Goal: Task Accomplishment & Management: Manage account settings

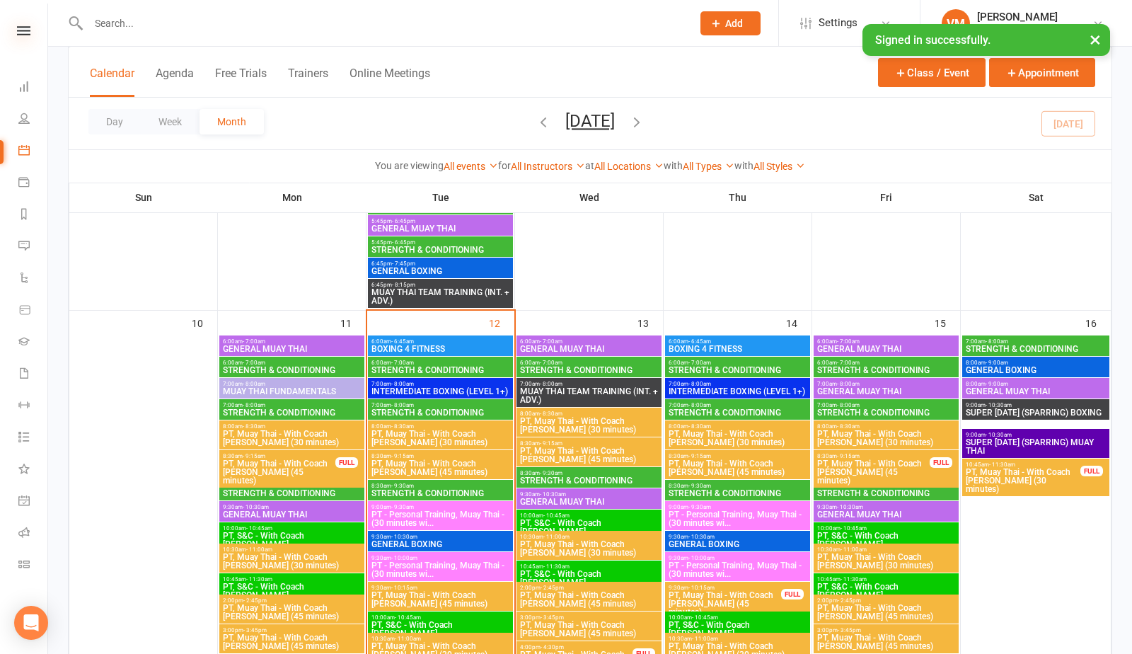
click at [23, 28] on icon at bounding box center [23, 30] width 13 height 9
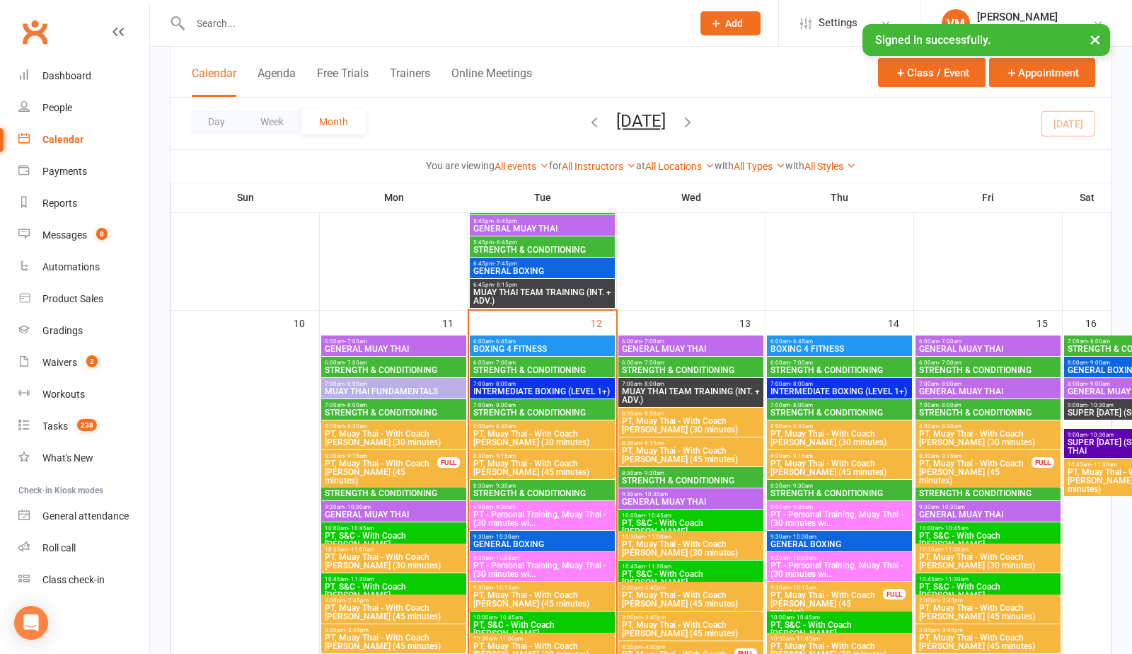
click at [69, 142] on div "Calendar" at bounding box center [62, 139] width 41 height 11
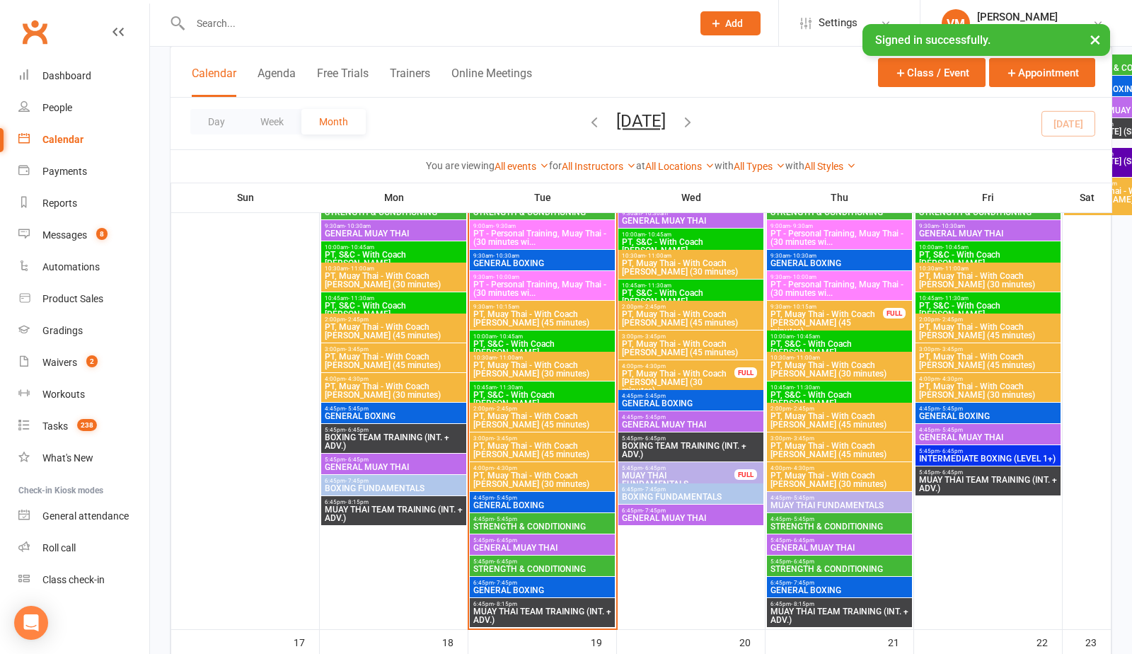
scroll to position [1475, 0]
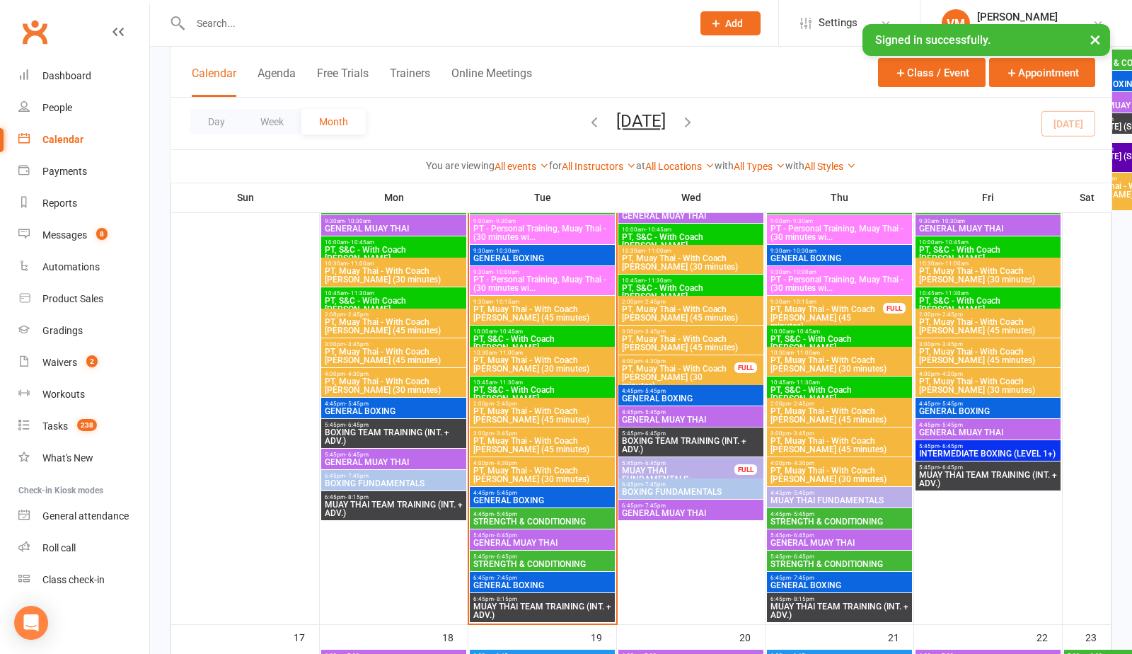
click at [520, 522] on span "STRENGTH & CONDITIONING" at bounding box center [542, 521] width 139 height 8
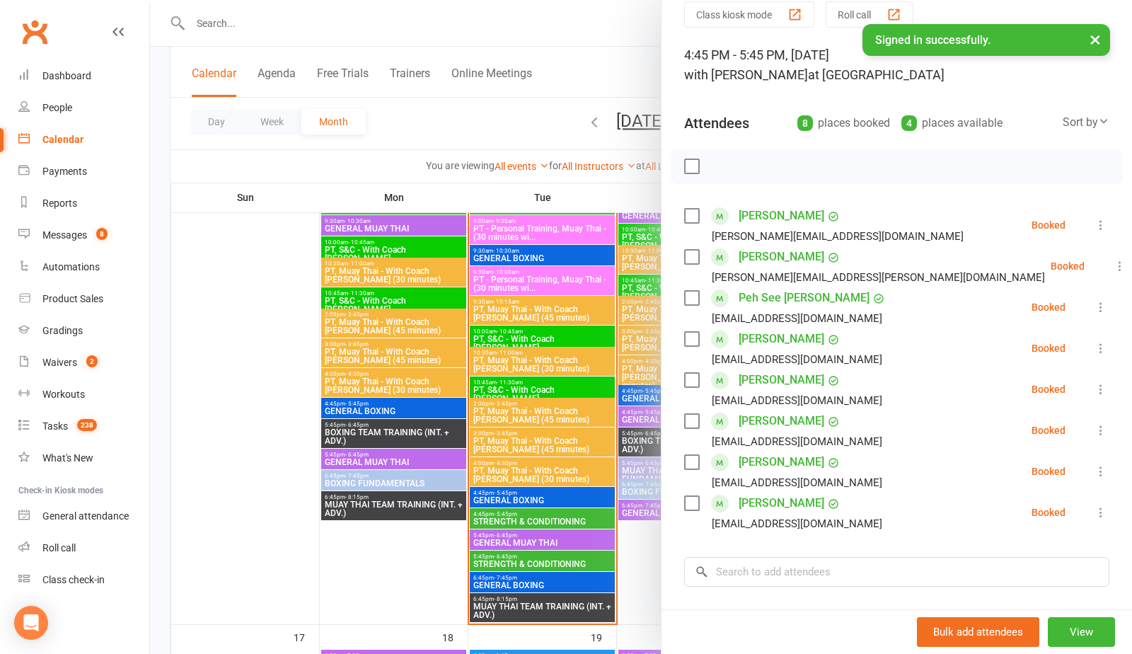
scroll to position [59, 0]
click at [693, 419] on label at bounding box center [691, 420] width 14 height 14
click at [689, 299] on label at bounding box center [691, 297] width 14 height 14
click at [688, 253] on label at bounding box center [691, 256] width 14 height 14
click at [723, 161] on icon "button" at bounding box center [723, 166] width 16 height 16
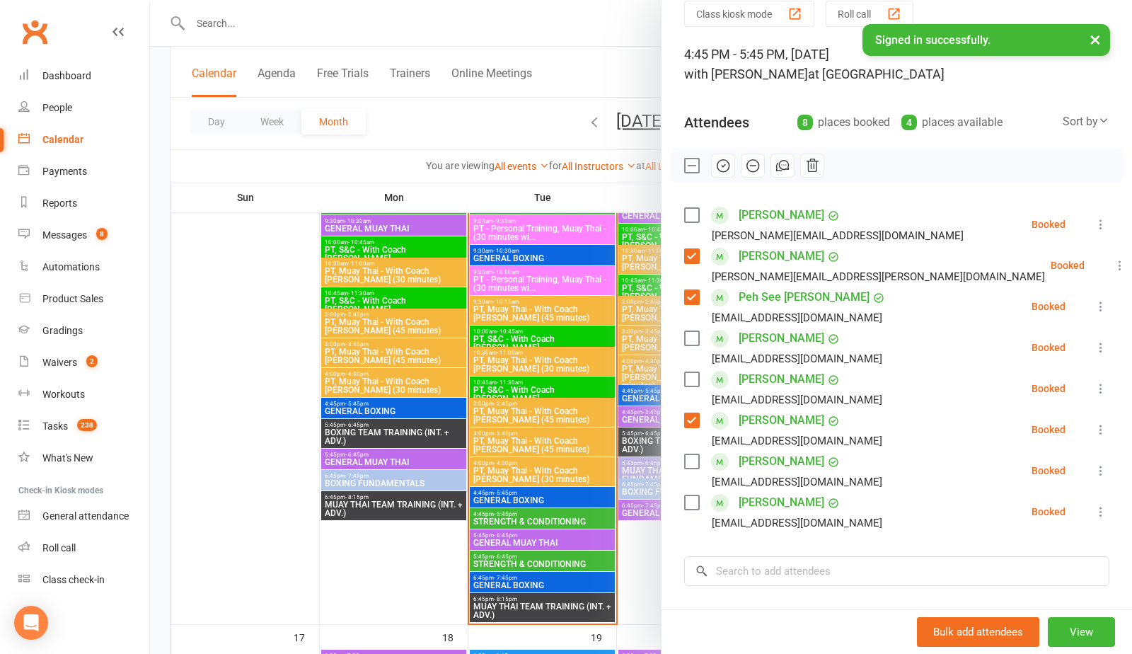
click at [697, 212] on label at bounding box center [691, 215] width 14 height 14
click at [720, 167] on icon "button" at bounding box center [723, 166] width 16 height 16
click at [691, 207] on div "[PERSON_NAME] [PERSON_NAME][EMAIL_ADDRESS][DOMAIN_NAME]" at bounding box center [826, 224] width 285 height 41
click at [691, 217] on label at bounding box center [691, 215] width 14 height 14
click at [690, 253] on label at bounding box center [691, 256] width 14 height 14
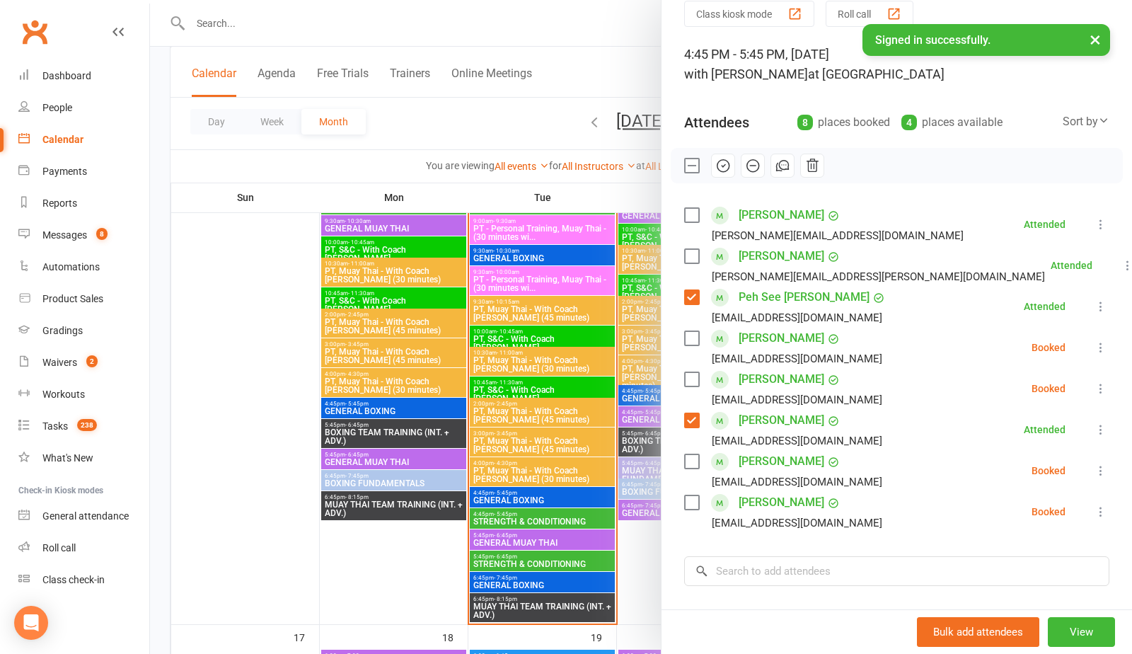
click at [691, 294] on label at bounding box center [691, 297] width 14 height 14
click at [692, 415] on label at bounding box center [691, 420] width 14 height 14
click at [494, 576] on div at bounding box center [641, 327] width 982 height 654
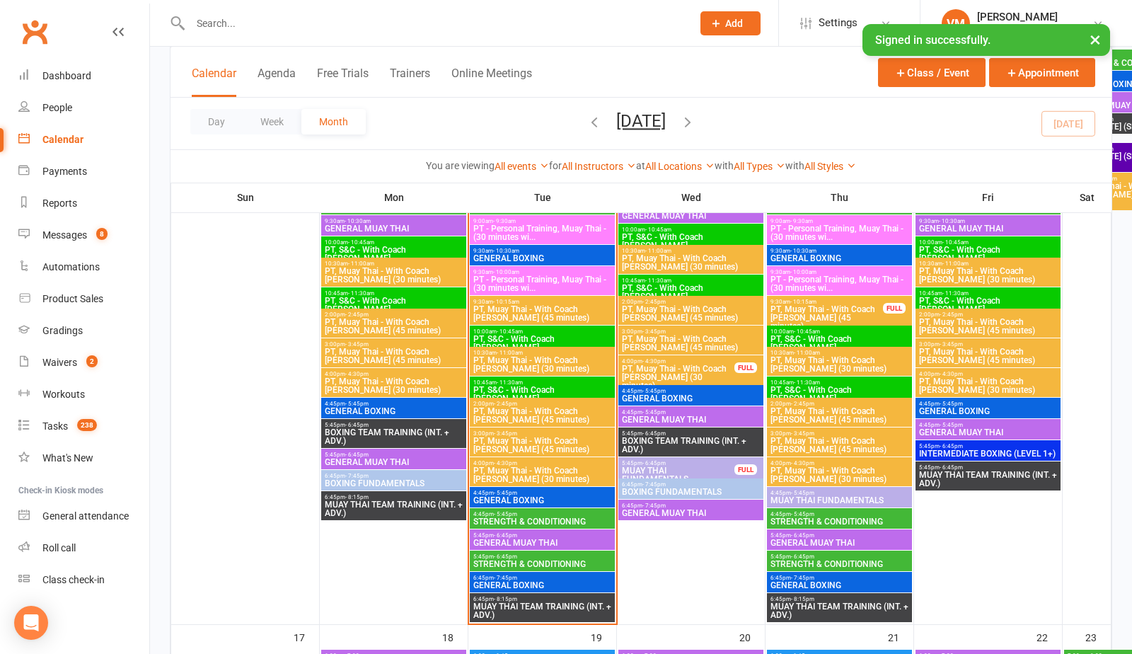
click at [508, 562] on span "STRENGTH & CONDITIONING" at bounding box center [542, 564] width 139 height 8
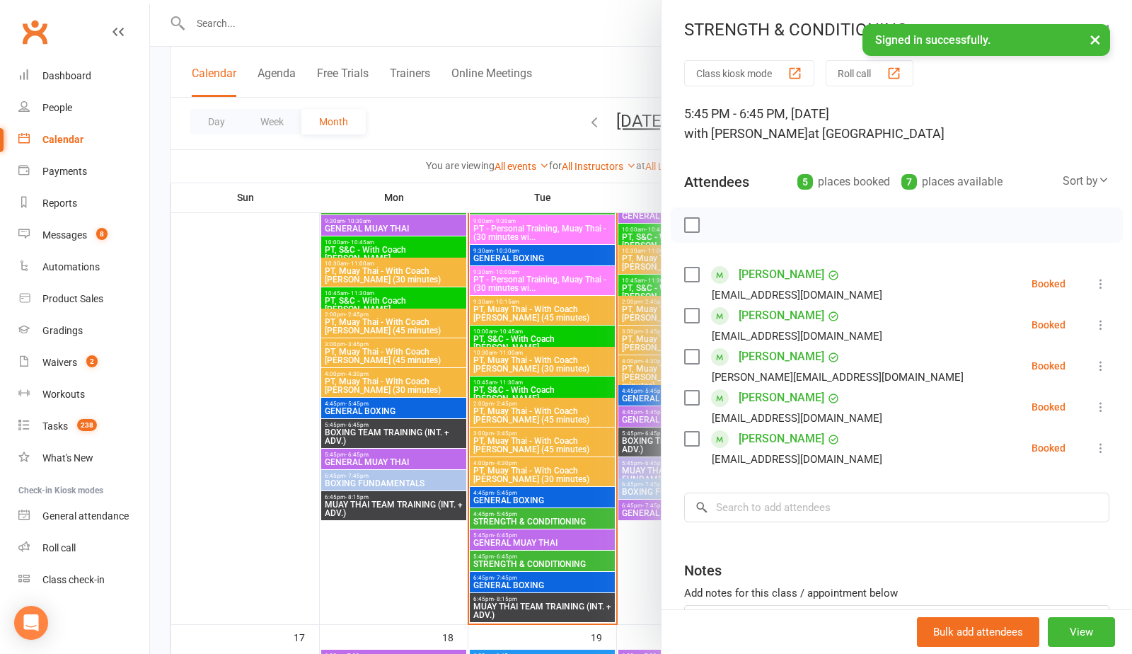
click at [507, 516] on div at bounding box center [641, 327] width 982 height 654
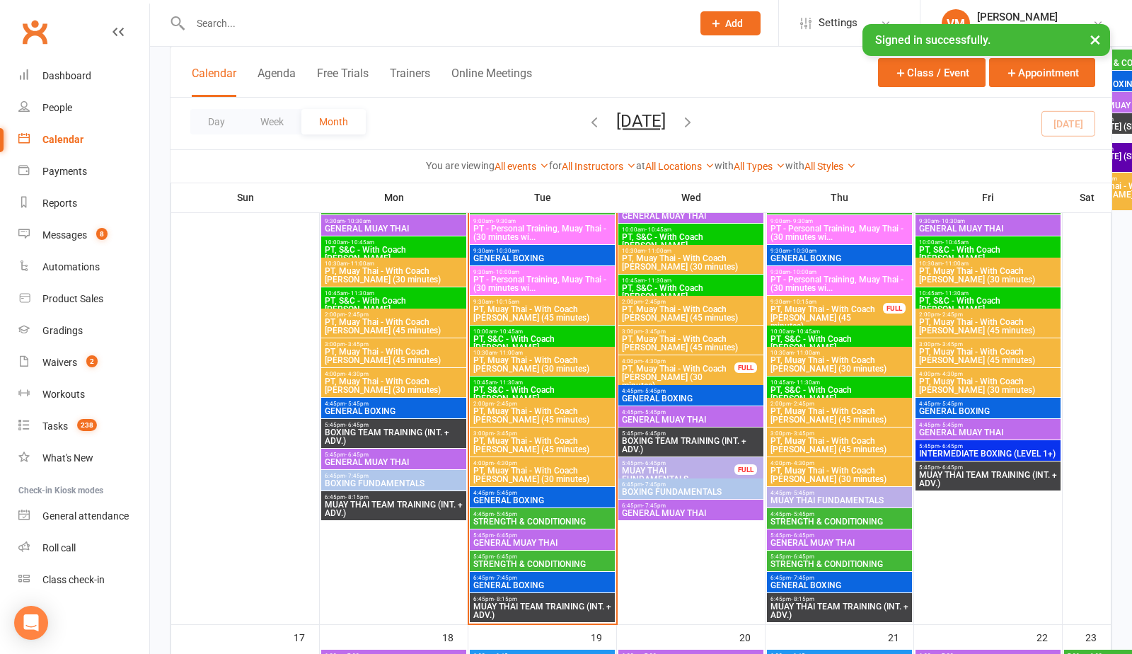
click at [507, 517] on span "STRENGTH & CONDITIONING" at bounding box center [542, 521] width 139 height 8
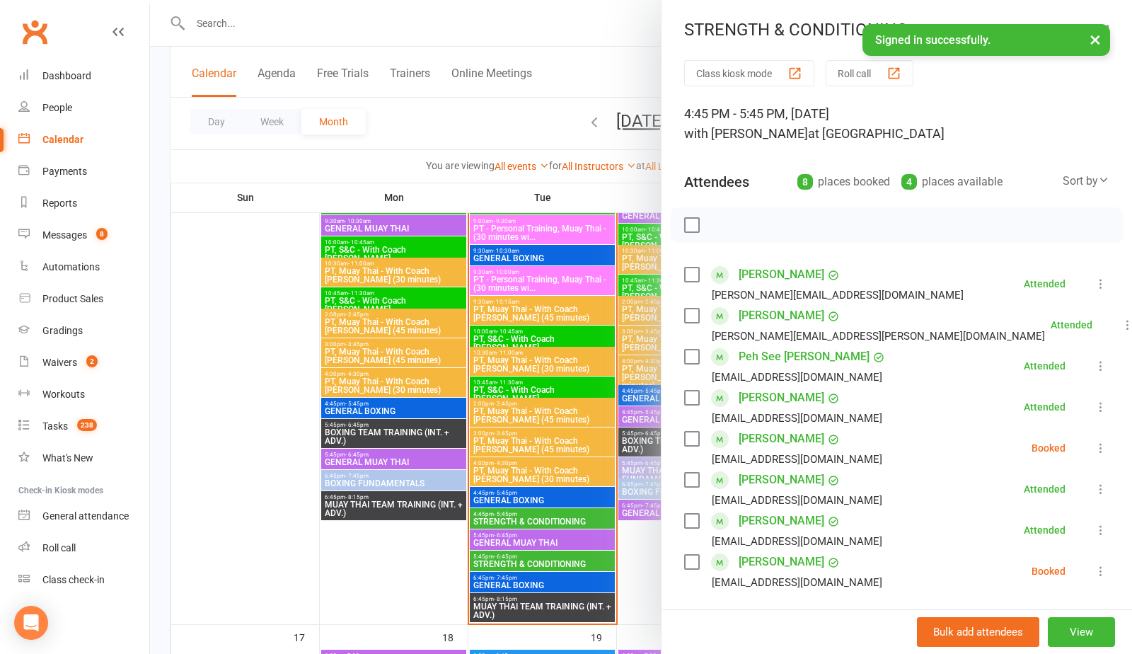
scroll to position [17, 0]
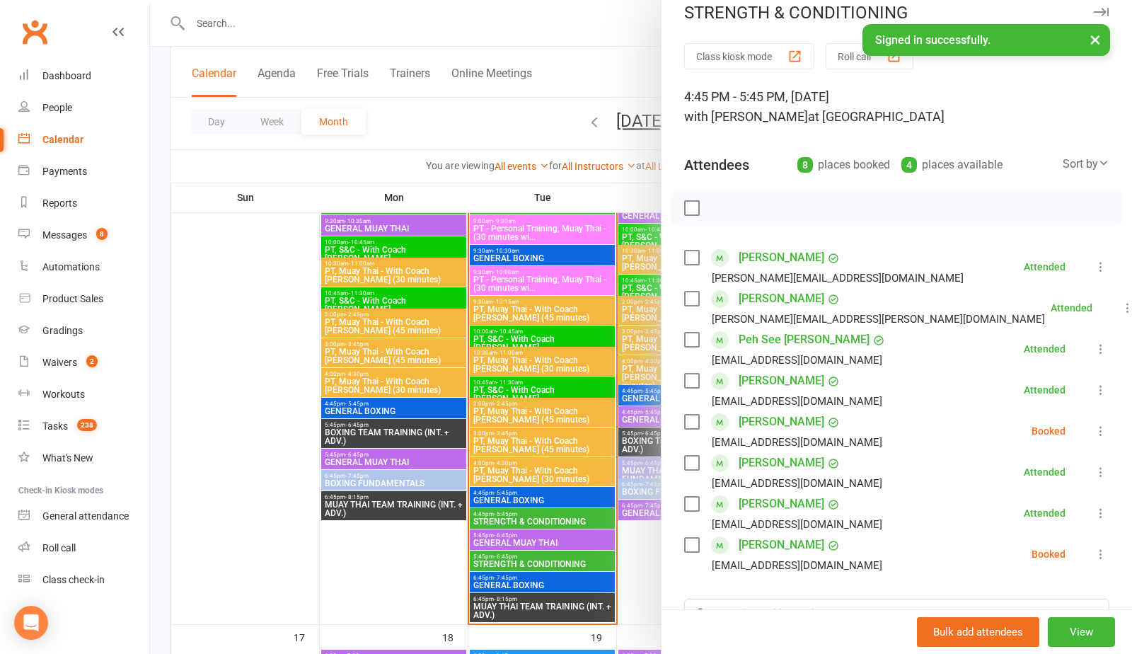
click at [551, 347] on div at bounding box center [641, 327] width 982 height 654
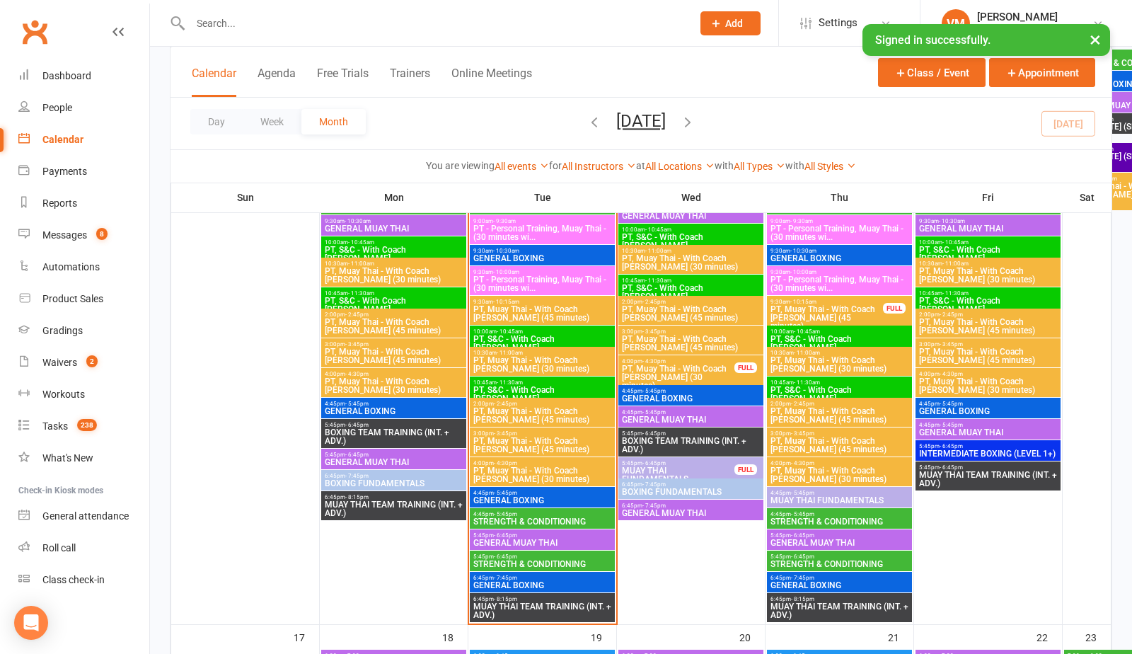
click at [552, 560] on span "STRENGTH & CONDITIONING" at bounding box center [542, 564] width 139 height 8
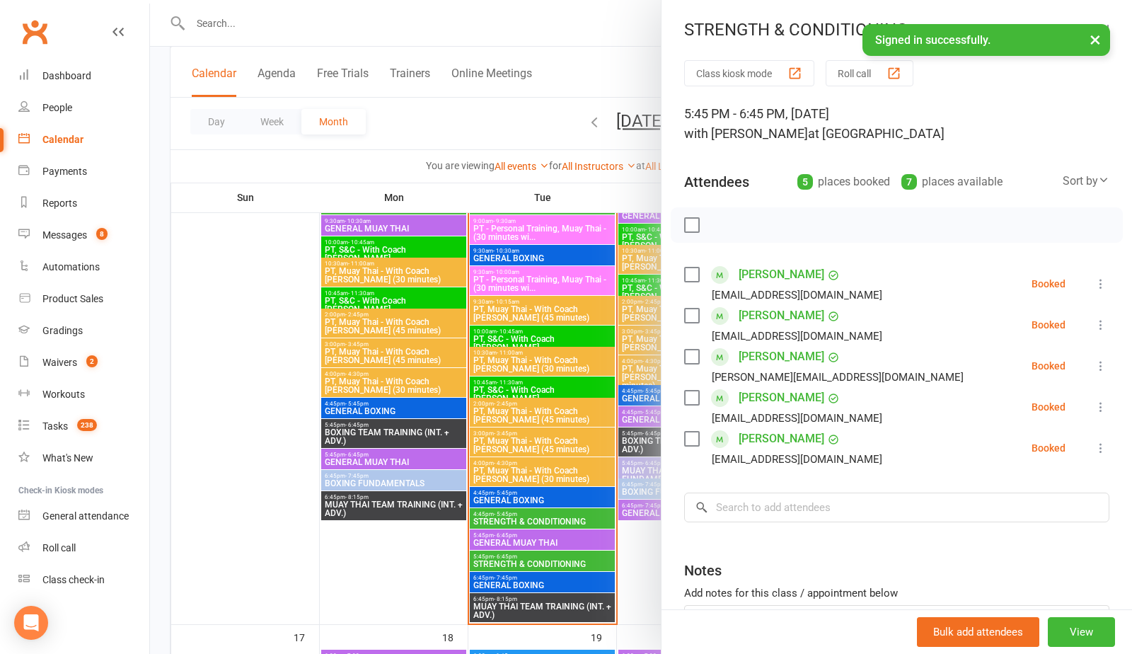
click at [500, 512] on div at bounding box center [641, 327] width 982 height 654
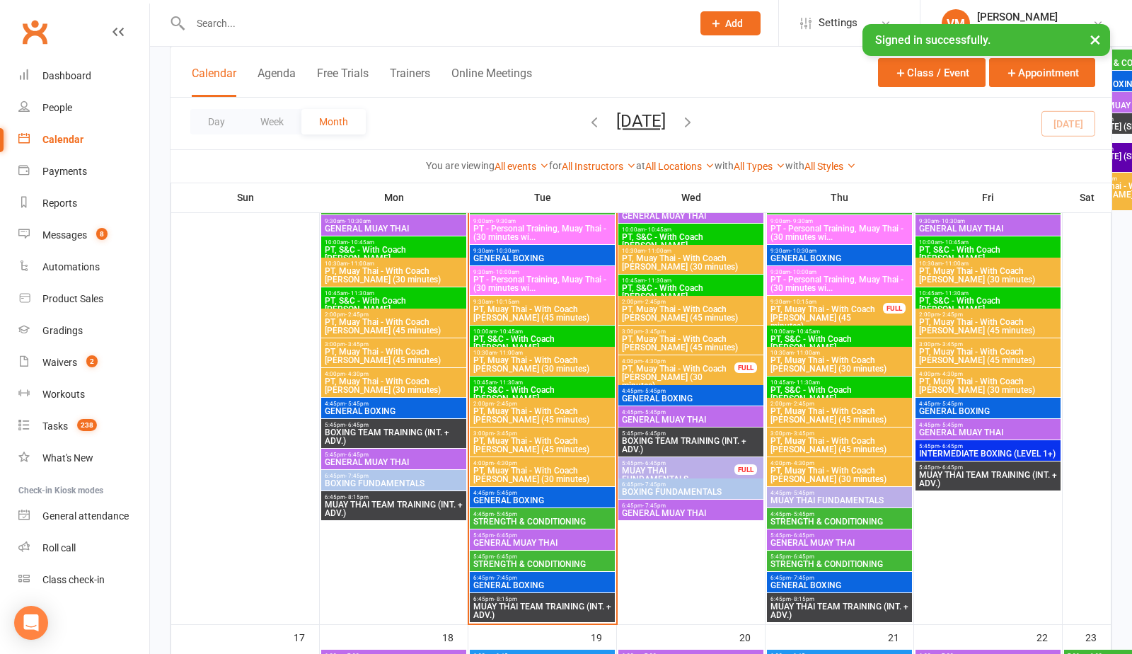
click at [498, 515] on div "4:45pm - 5:45pm STRENGTH & CONDITIONING" at bounding box center [542, 518] width 145 height 21
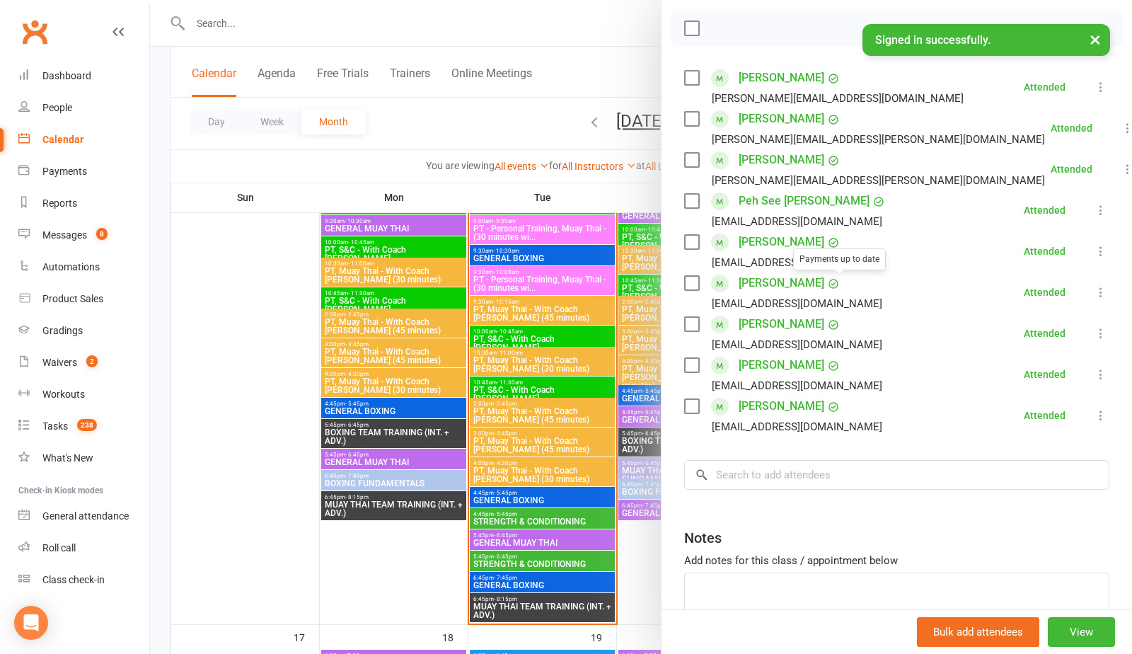
scroll to position [198, 0]
